Goal: Task Accomplishment & Management: Manage account settings

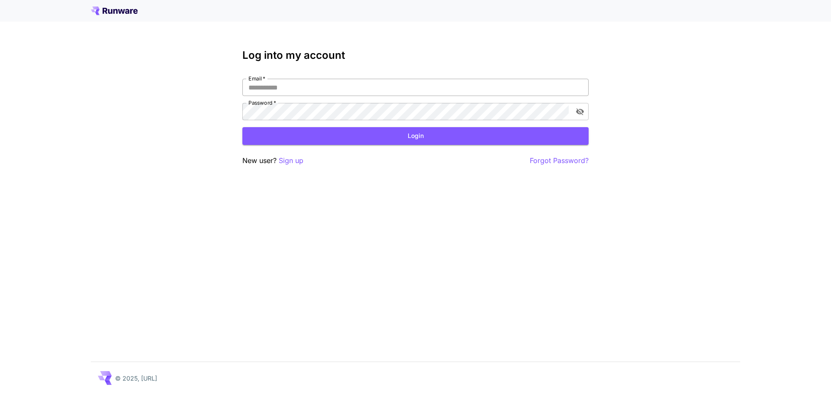
click at [472, 81] on input "Email   *" at bounding box center [415, 87] width 346 height 17
type input "**********"
click at [337, 127] on form "**********" at bounding box center [415, 112] width 346 height 66
click at [339, 129] on button "Login" at bounding box center [415, 136] width 346 height 18
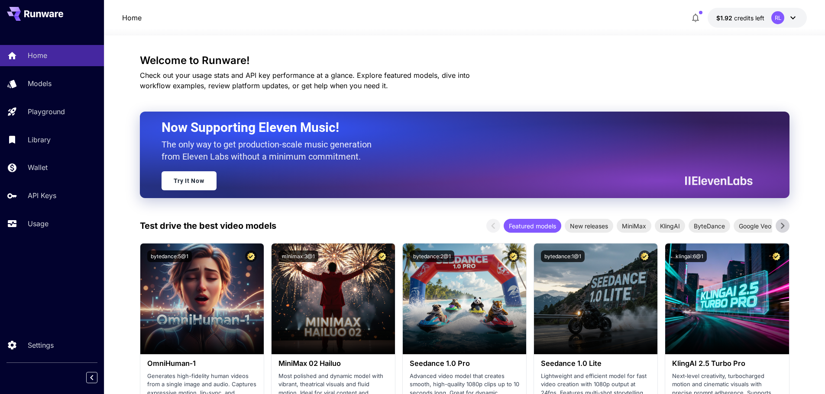
click at [698, 13] on icon "button" at bounding box center [695, 18] width 10 height 10
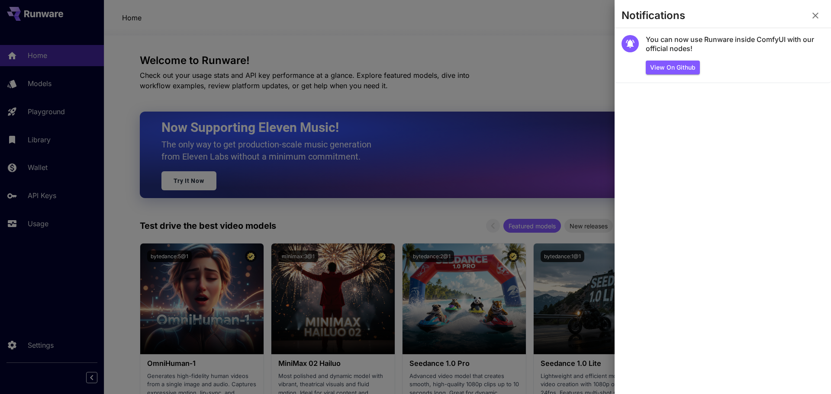
click at [577, 50] on div at bounding box center [415, 197] width 831 height 394
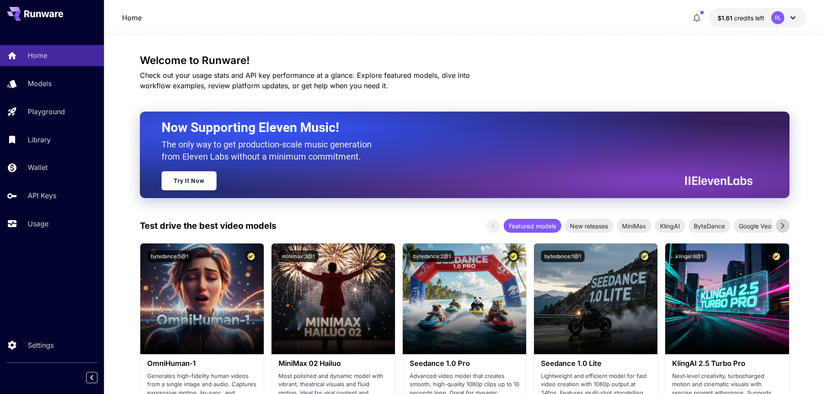
drag, startPoint x: 601, startPoint y: 42, endPoint x: 589, endPoint y: 37, distance: 13.2
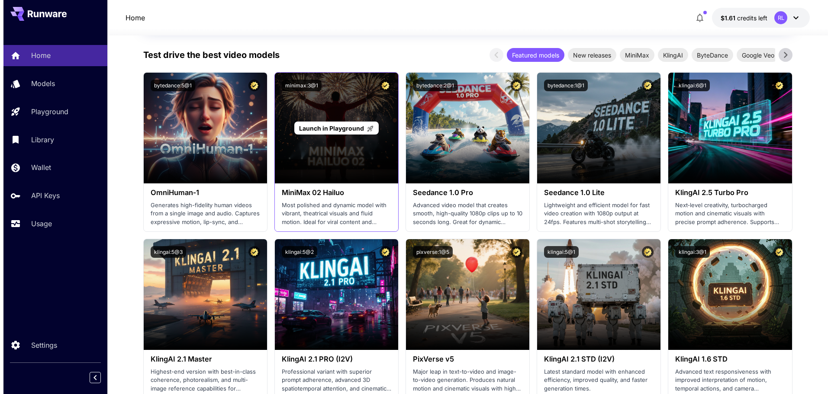
scroll to position [173, 0]
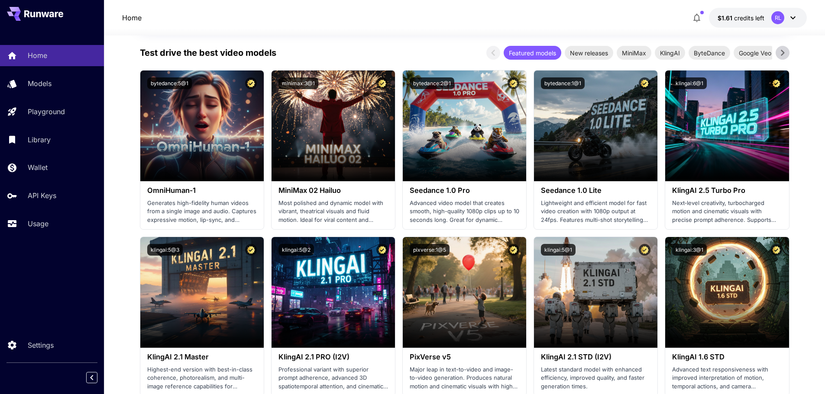
click at [569, 22] on div "Home $1.61 credits left RL" at bounding box center [464, 18] width 685 height 20
click at [695, 18] on icon "button" at bounding box center [696, 18] width 7 height 9
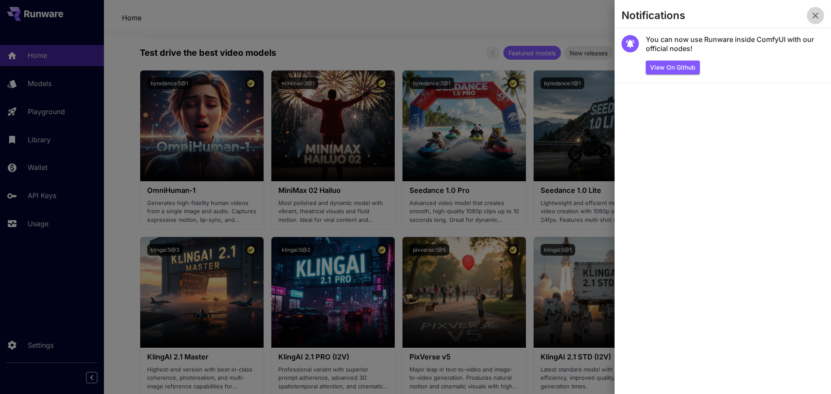
click at [820, 15] on icon "button" at bounding box center [815, 15] width 10 height 10
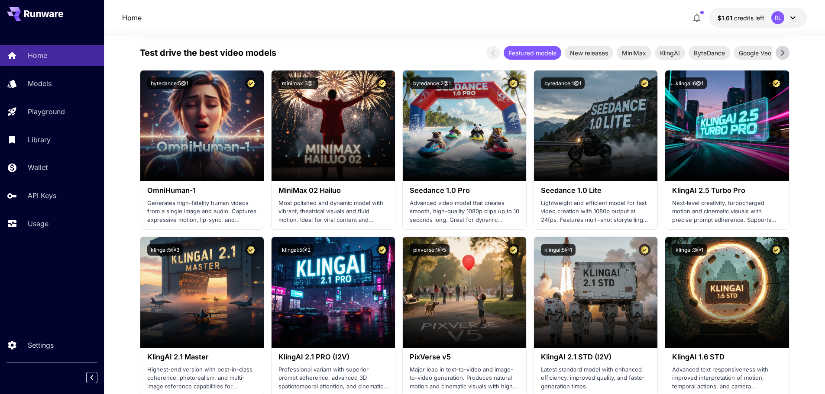
click at [692, 17] on icon "button" at bounding box center [696, 18] width 10 height 10
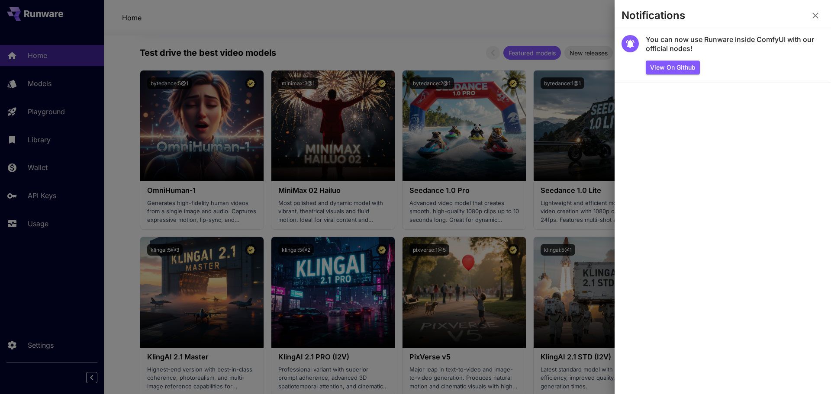
click at [581, 17] on div at bounding box center [415, 197] width 831 height 394
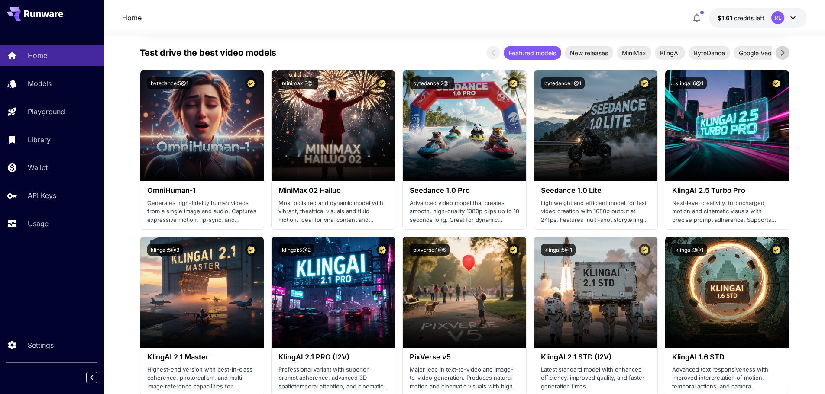
click at [479, 26] on div at bounding box center [464, 30] width 721 height 10
click at [694, 18] on icon "button" at bounding box center [696, 18] width 10 height 10
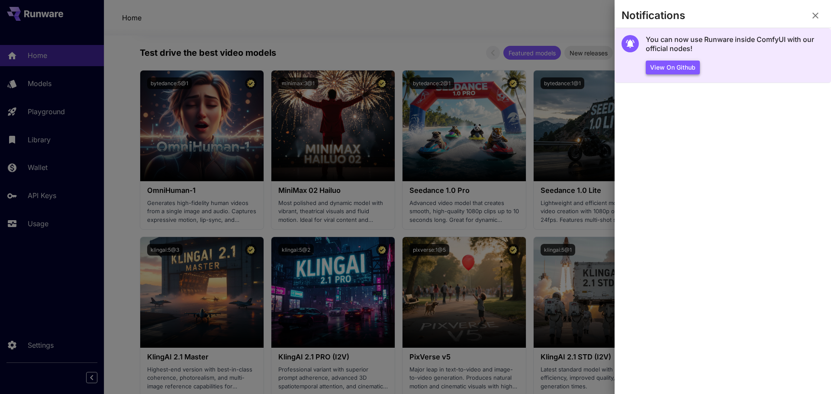
click at [677, 67] on button "View on Github" at bounding box center [673, 68] width 54 height 14
